Goal: Information Seeking & Learning: Check status

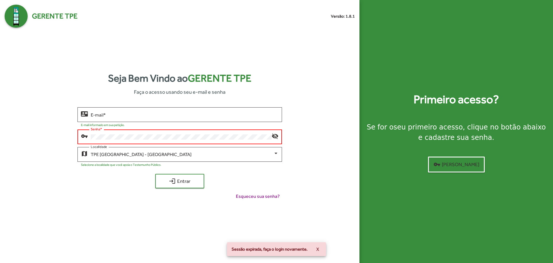
click at [155, 174] on button "login Entrar" at bounding box center [179, 181] width 49 height 14
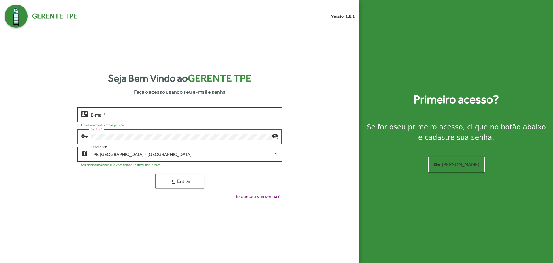
type input "**********"
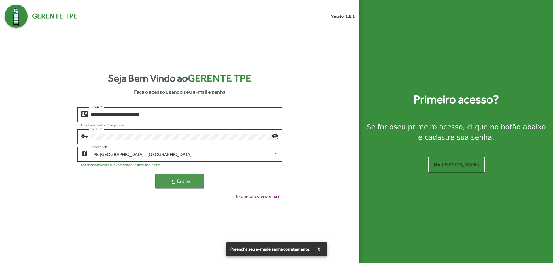
click at [183, 183] on span "login Entrar" at bounding box center [179, 181] width 39 height 10
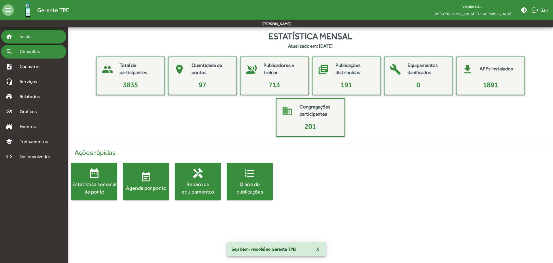
click at [36, 54] on span "Consultas" at bounding box center [31, 51] width 31 height 7
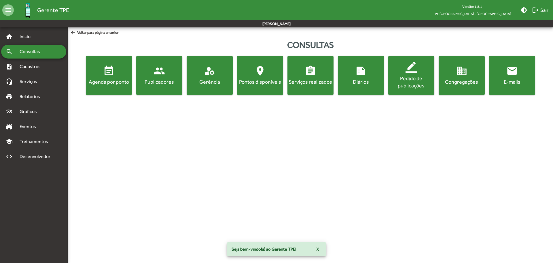
click at [109, 71] on mat-icon "event_note" at bounding box center [109, 71] width 12 height 12
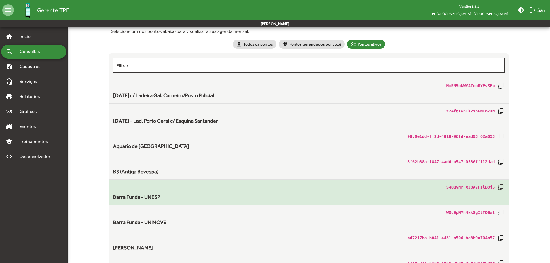
scroll to position [72, 0]
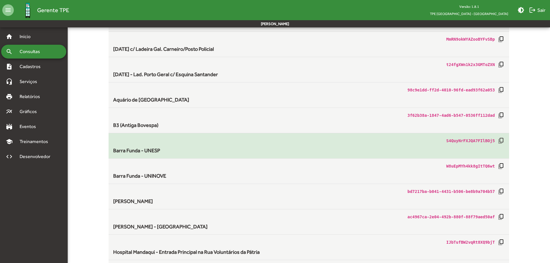
click at [193, 153] on div "Barra Funda - UNESP" at bounding box center [309, 150] width 392 height 8
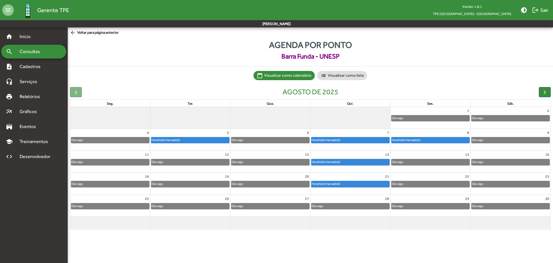
click at [448, 140] on div "Horário(s) marcado(s)" at bounding box center [430, 140] width 78 height 6
click at [27, 52] on span "Consultas" at bounding box center [31, 51] width 31 height 7
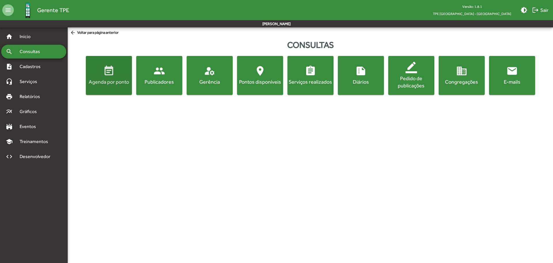
click at [115, 91] on button "event_note Agenda por ponto" at bounding box center [109, 75] width 46 height 39
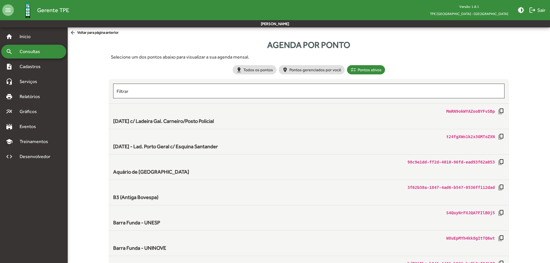
click at [34, 54] on span "Consultas" at bounding box center [31, 51] width 31 height 7
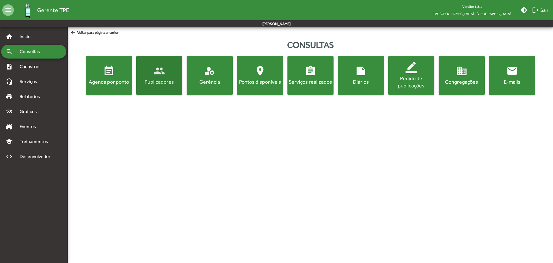
click at [150, 80] on div "Publicadores" at bounding box center [159, 81] width 44 height 7
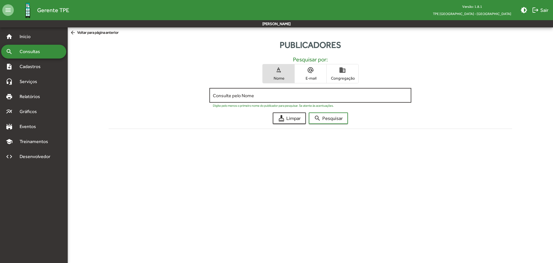
click at [233, 98] on input "Consulte pelo Nome" at bounding box center [310, 95] width 195 height 5
type input "*****"
click at [309, 112] on button "search Pesquisar" at bounding box center [328, 118] width 39 height 12
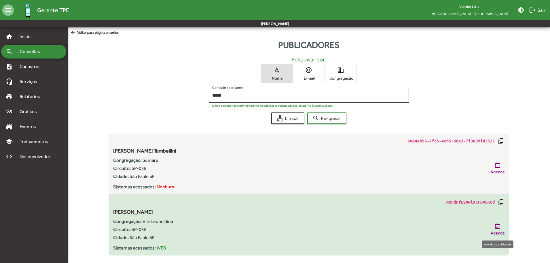
click at [500, 230] on span "Agenda" at bounding box center [497, 232] width 14 height 7
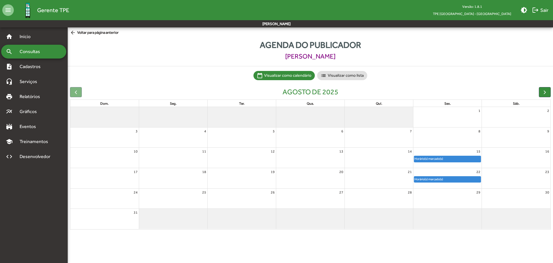
click at [459, 159] on div "Horário(s) marcado(s)" at bounding box center [447, 159] width 67 height 6
click at [32, 54] on span "Consultas" at bounding box center [31, 51] width 31 height 7
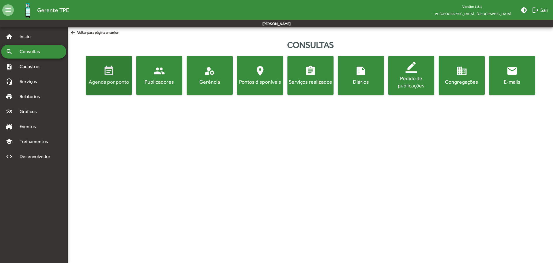
click at [105, 82] on div "Agenda por ponto" at bounding box center [109, 81] width 44 height 7
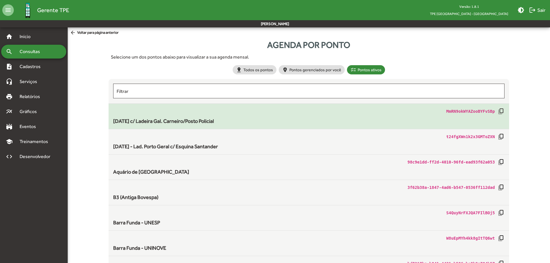
click at [229, 122] on div "[DATE] c/ Ladeira Gal. Carneiro/Posto Policial" at bounding box center [309, 121] width 392 height 8
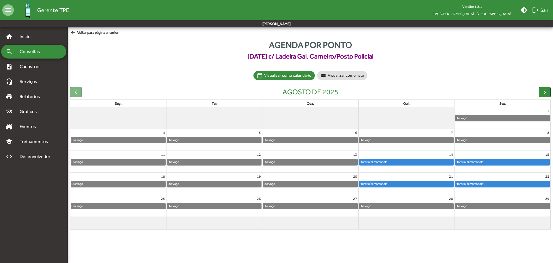
click at [393, 162] on div "Horário(s) marcado(s)" at bounding box center [406, 162] width 94 height 6
click at [461, 162] on div "Horário(s) marcado(s)" at bounding box center [469, 161] width 29 height 5
click at [83, 33] on span "arrow_back Voltar para página anterior" at bounding box center [94, 33] width 49 height 6
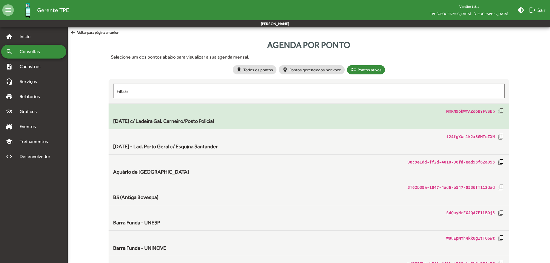
click at [156, 121] on span "[DATE] c/ Ladeira Gal. Carneiro/Posto Policial" at bounding box center [163, 121] width 101 height 6
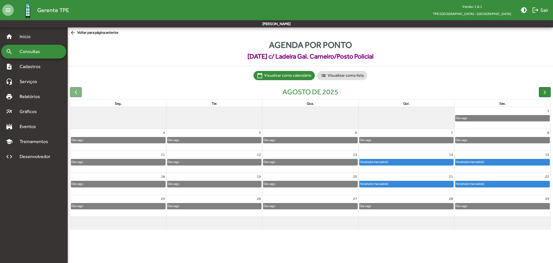
click at [462, 164] on div "Horário(s) marcado(s)" at bounding box center [469, 161] width 29 height 5
